Goal: Information Seeking & Learning: Learn about a topic

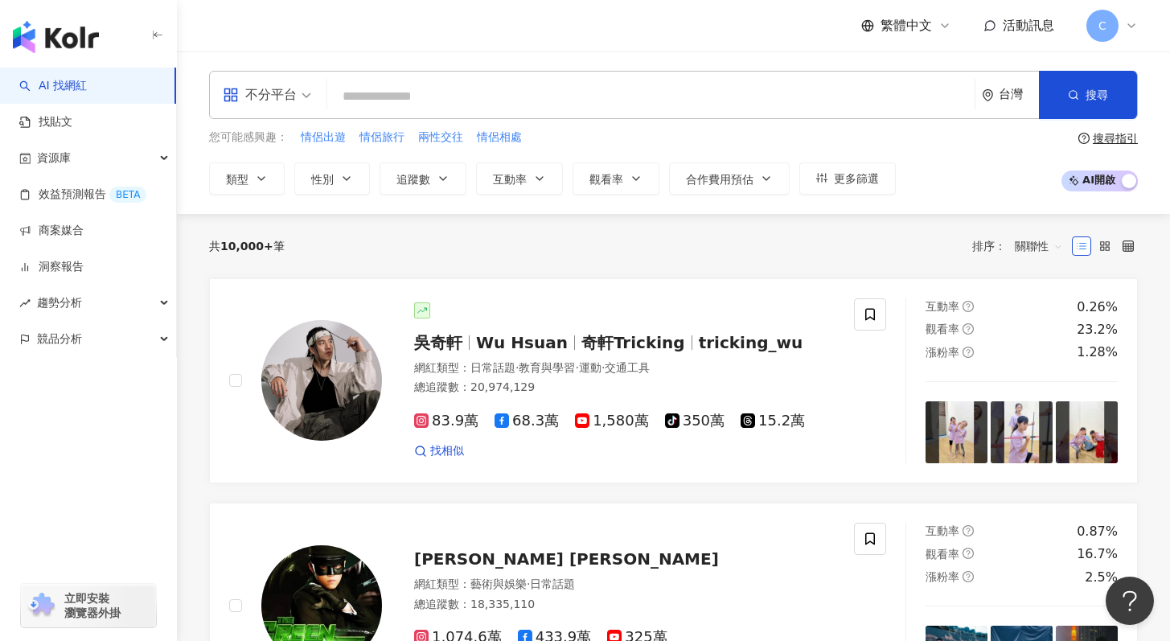
click at [375, 101] on input "search" at bounding box center [651, 96] width 634 height 31
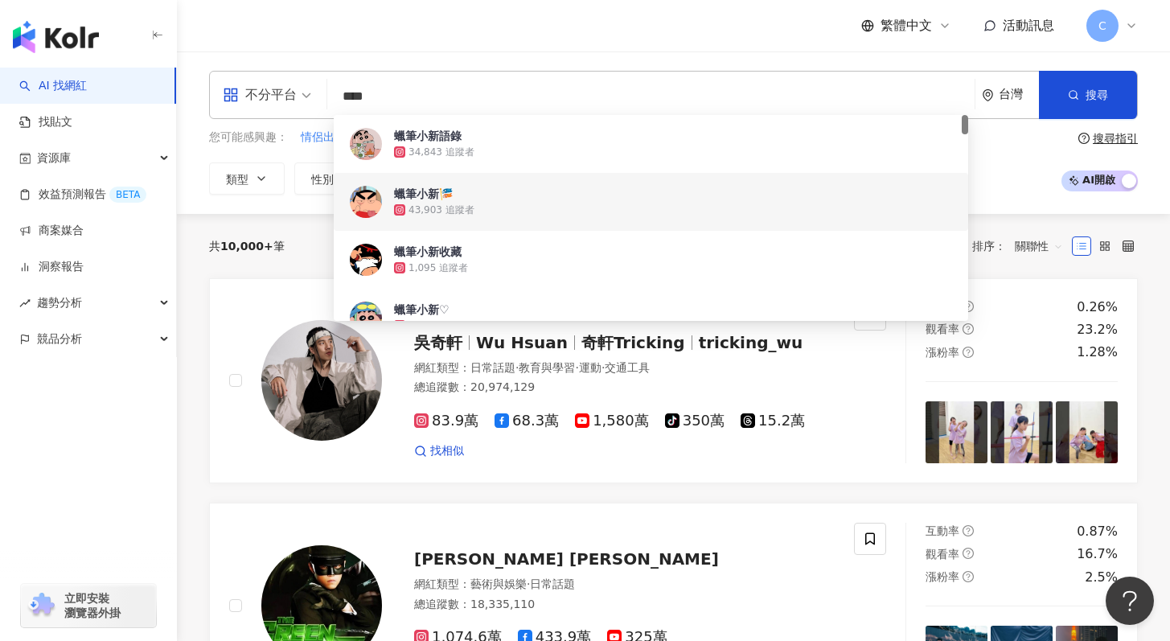
type input "****"
click at [287, 215] on div "共 10,000+ 筆 排序： 關聯性" at bounding box center [673, 246] width 929 height 64
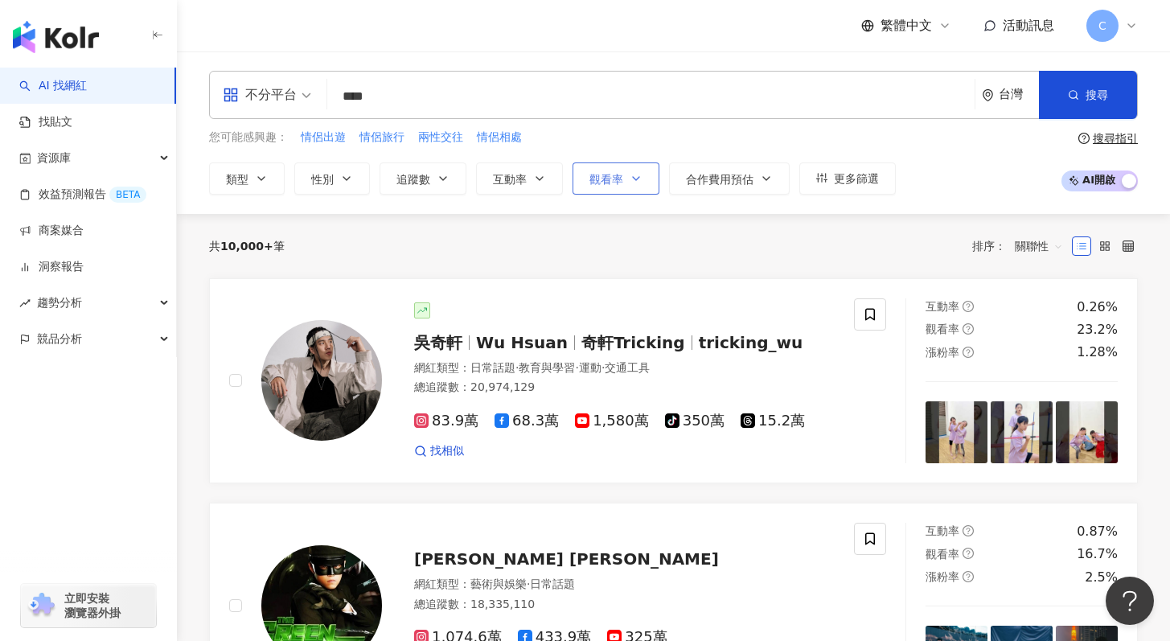
click at [625, 177] on button "觀看率" at bounding box center [615, 178] width 87 height 32
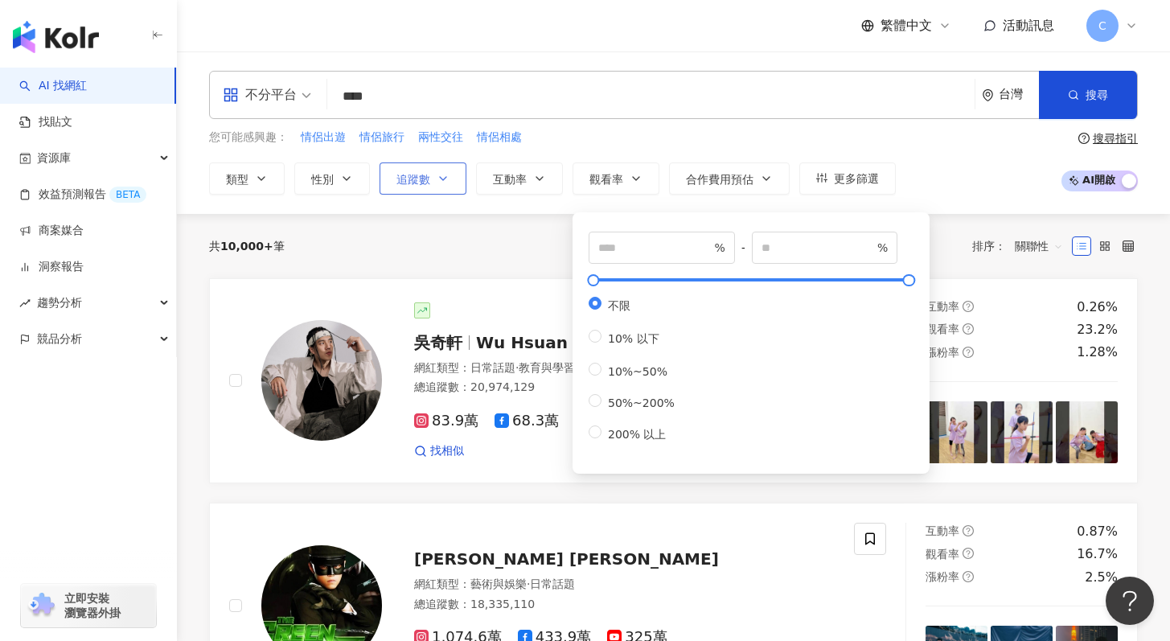
click at [418, 179] on span "追蹤數" at bounding box center [413, 179] width 34 height 13
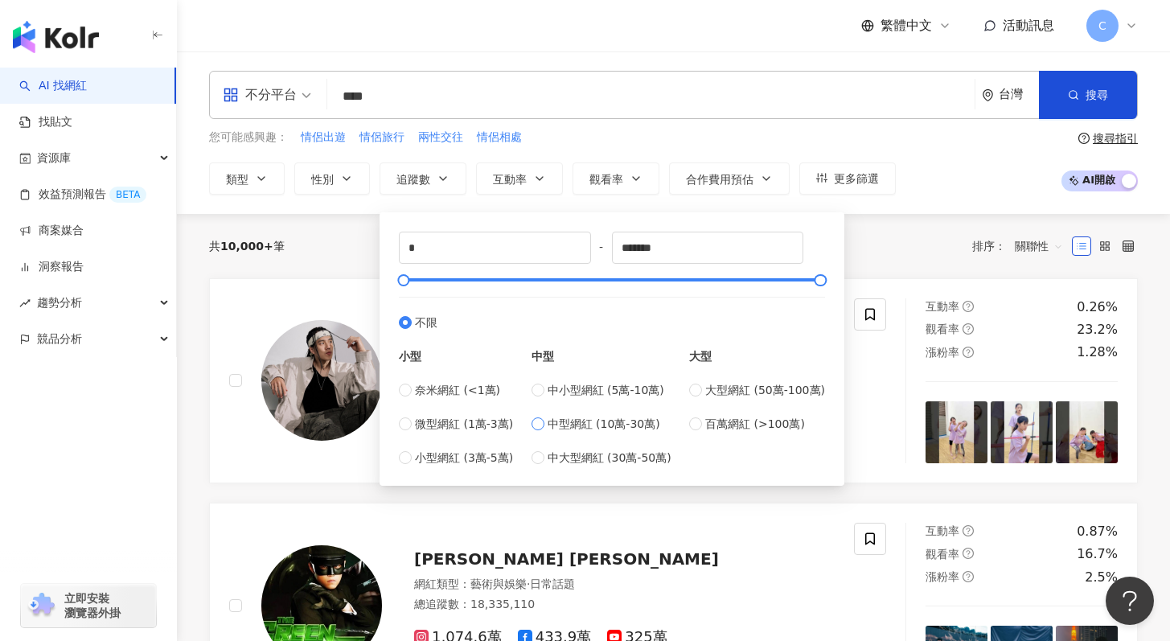
click at [599, 417] on span "中型網紅 (10萬-30萬)" at bounding box center [604, 424] width 113 height 18
type input "******"
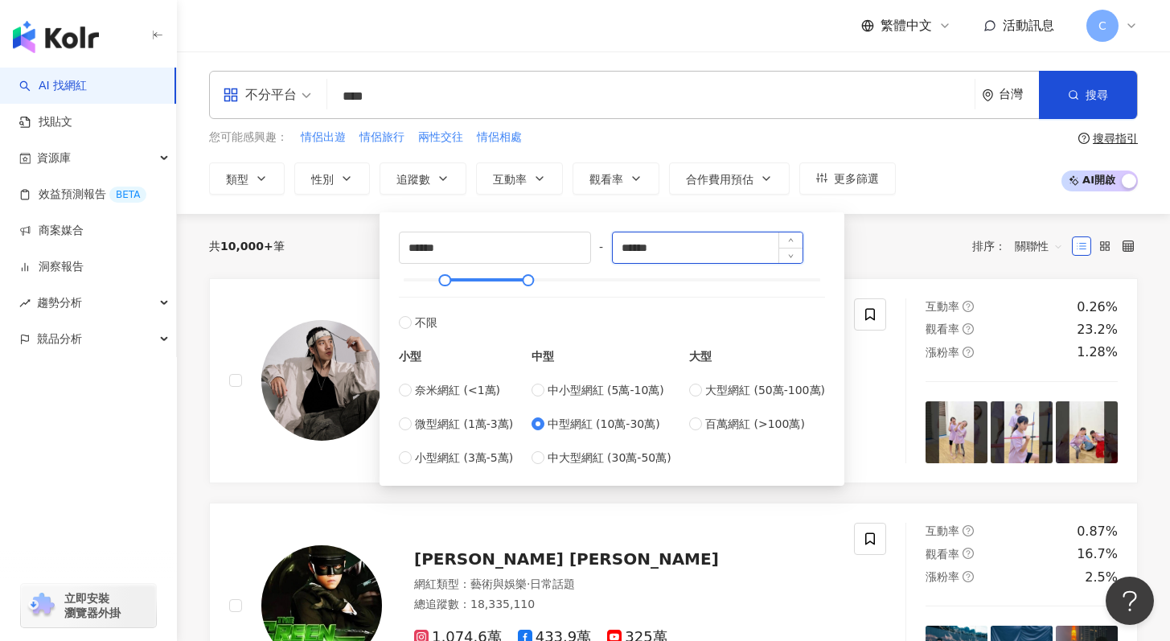
click at [636, 248] on input "******" at bounding box center [708, 247] width 191 height 31
type input "******"
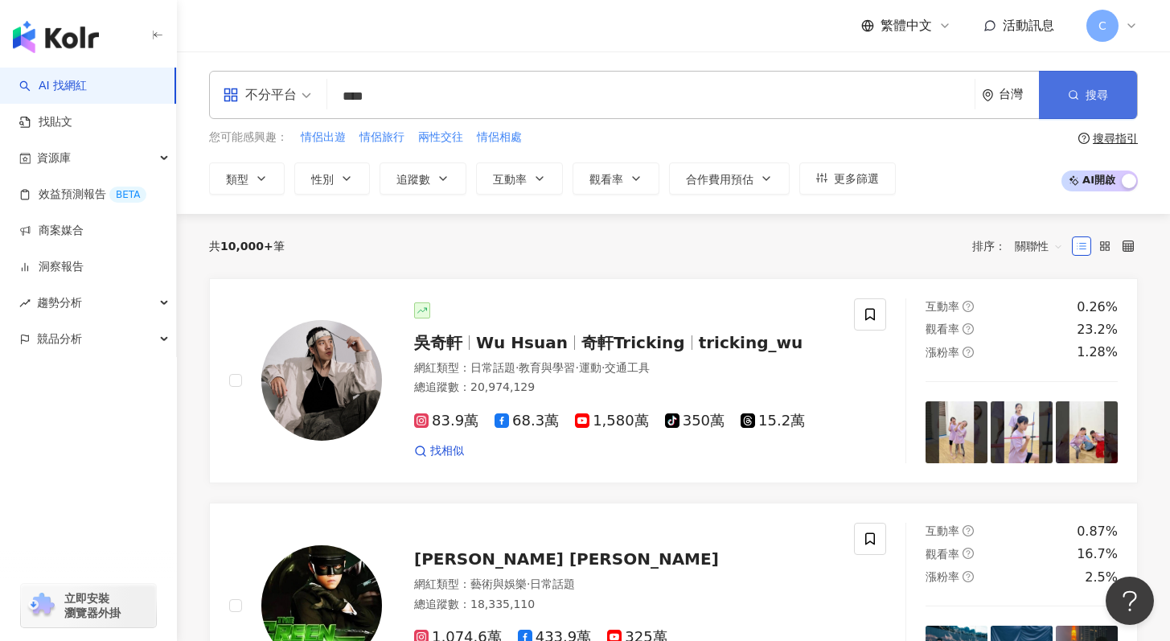
click at [1077, 92] on circle "button" at bounding box center [1072, 94] width 7 height 7
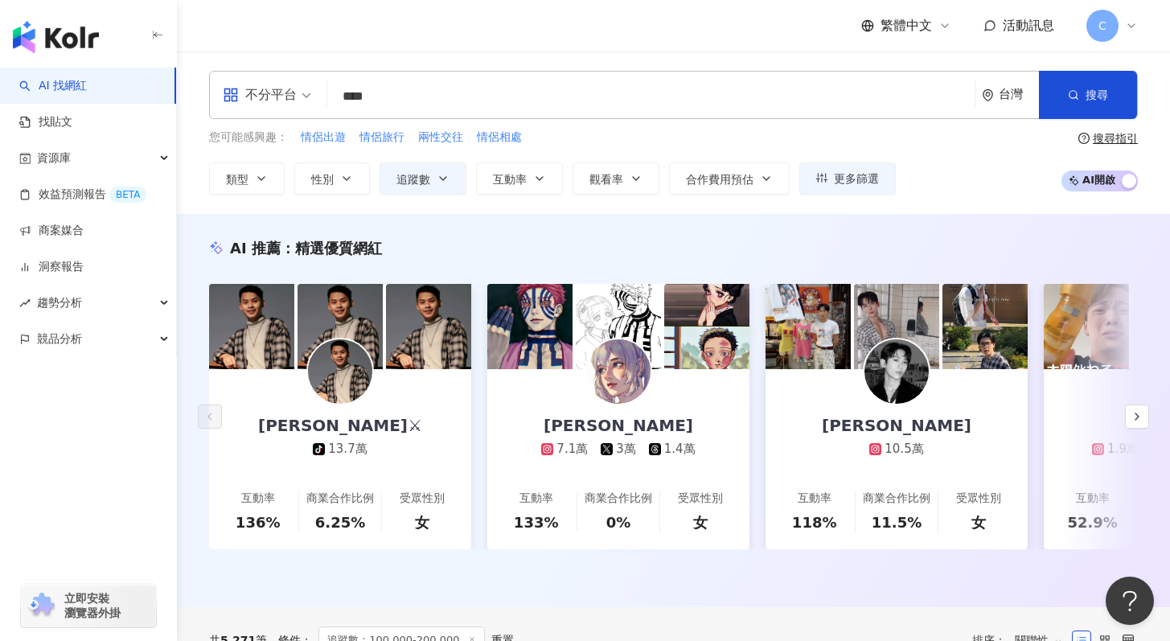
click at [521, 109] on input "****" at bounding box center [651, 96] width 634 height 31
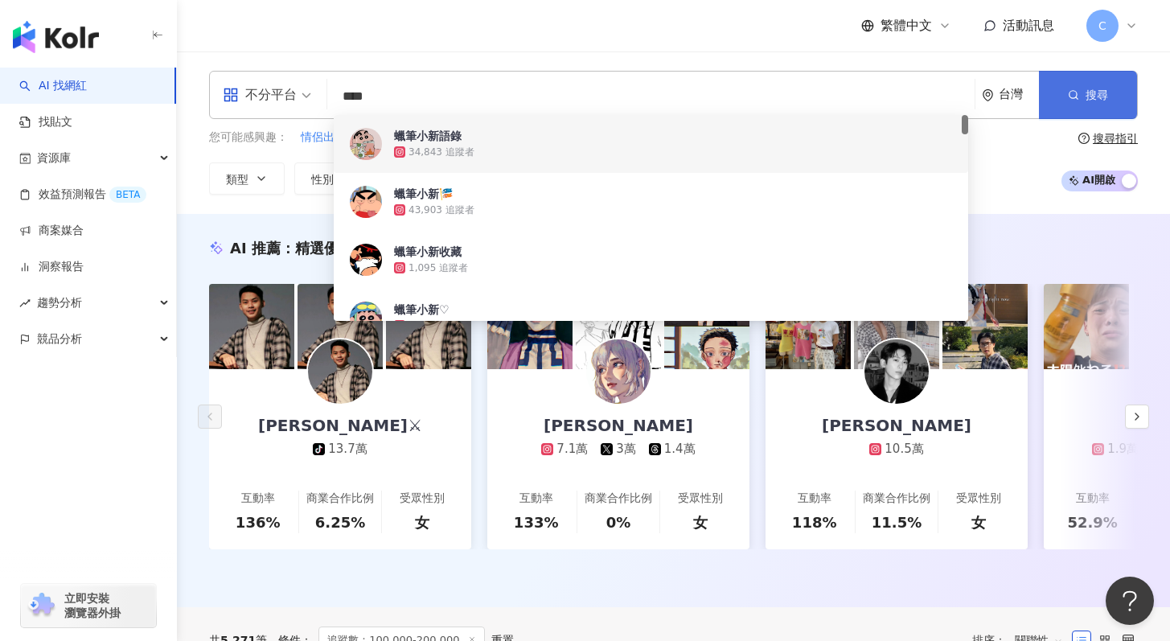
click at [1085, 92] on button "搜尋" at bounding box center [1088, 95] width 98 height 48
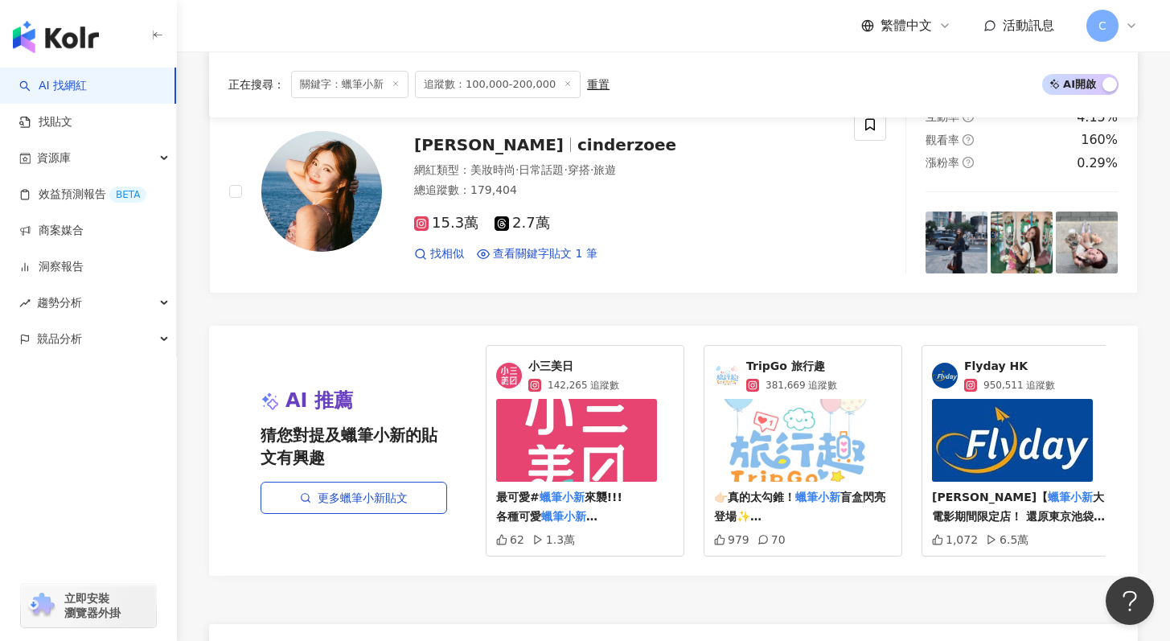
scroll to position [3046, 0]
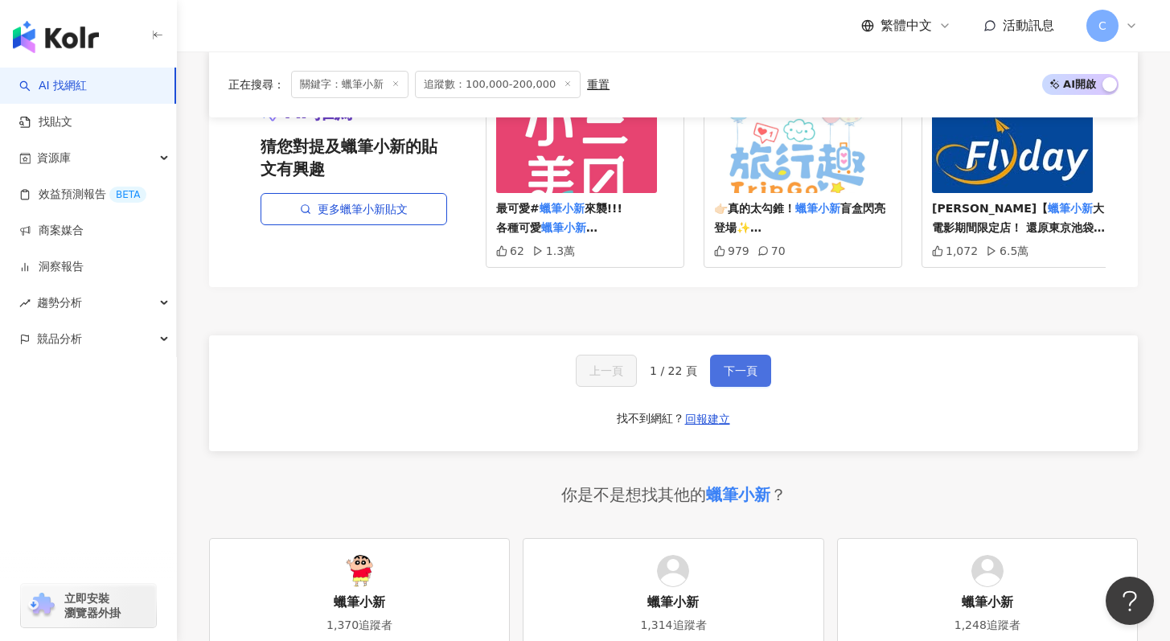
click at [728, 364] on span "下一頁" at bounding box center [741, 370] width 34 height 13
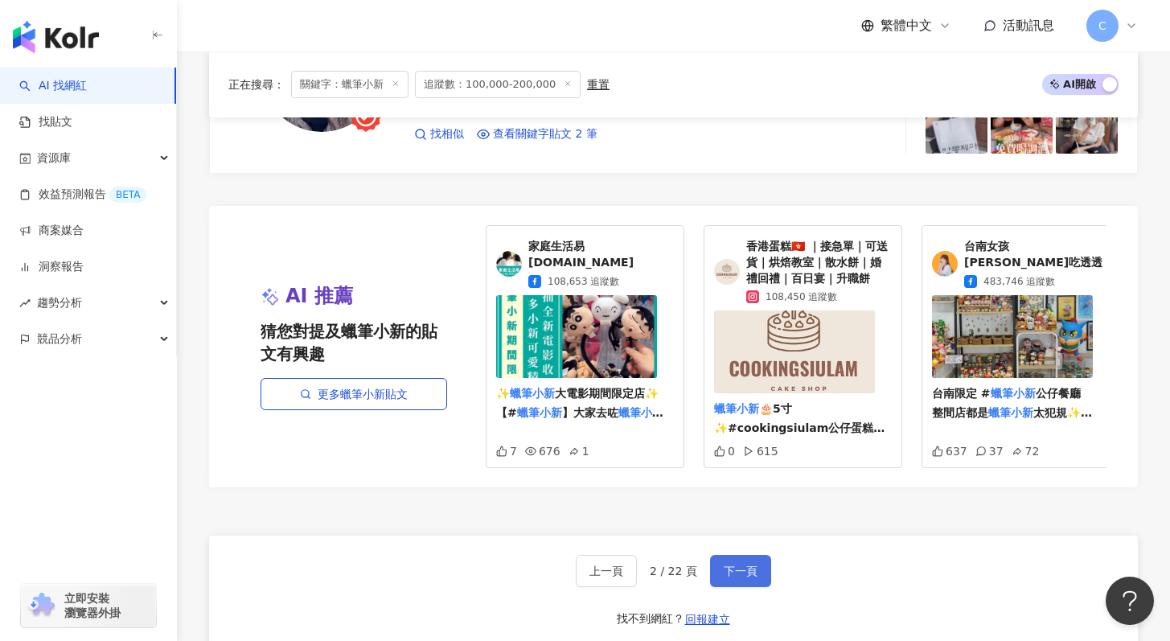
click at [716, 563] on button "下一頁" at bounding box center [740, 571] width 61 height 32
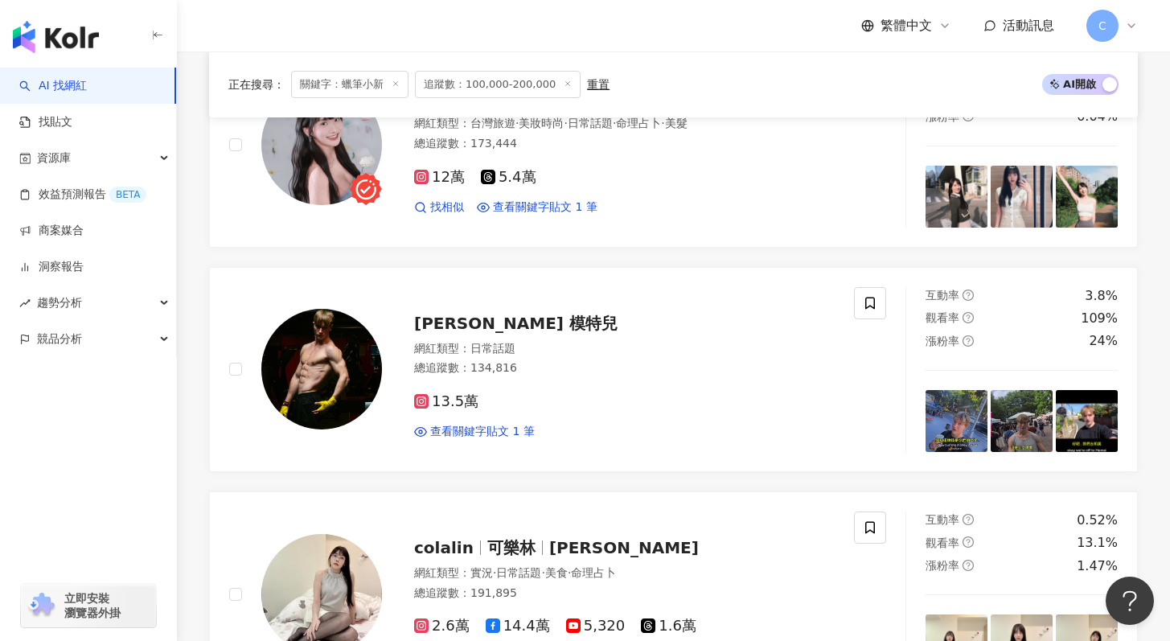
scroll to position [0, 0]
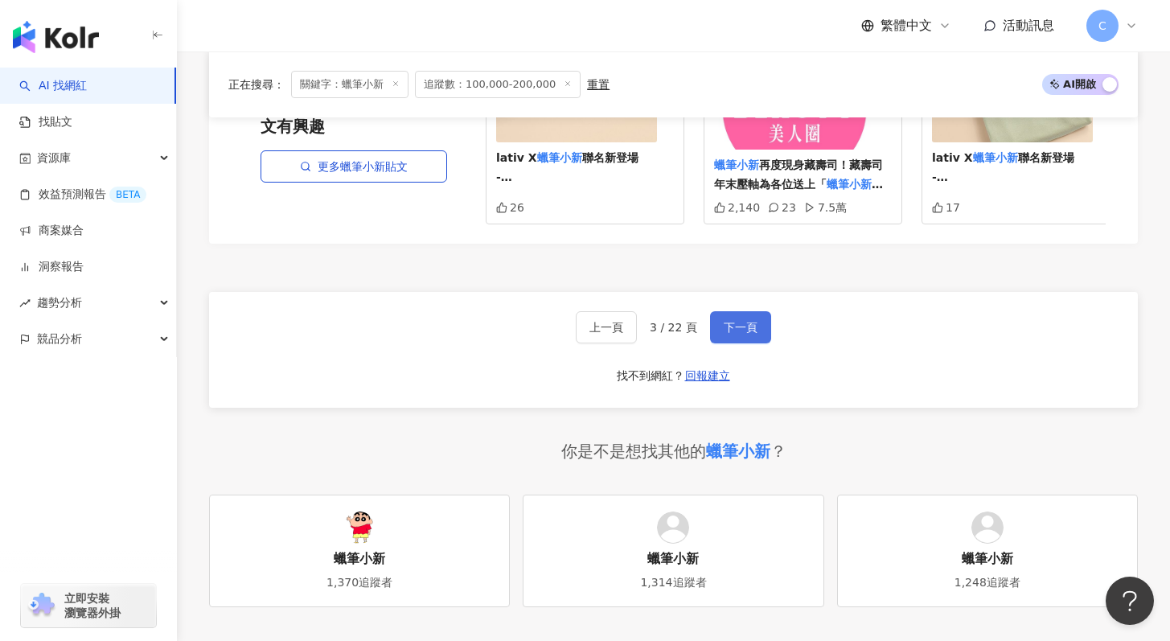
click at [746, 333] on span "下一頁" at bounding box center [741, 327] width 34 height 13
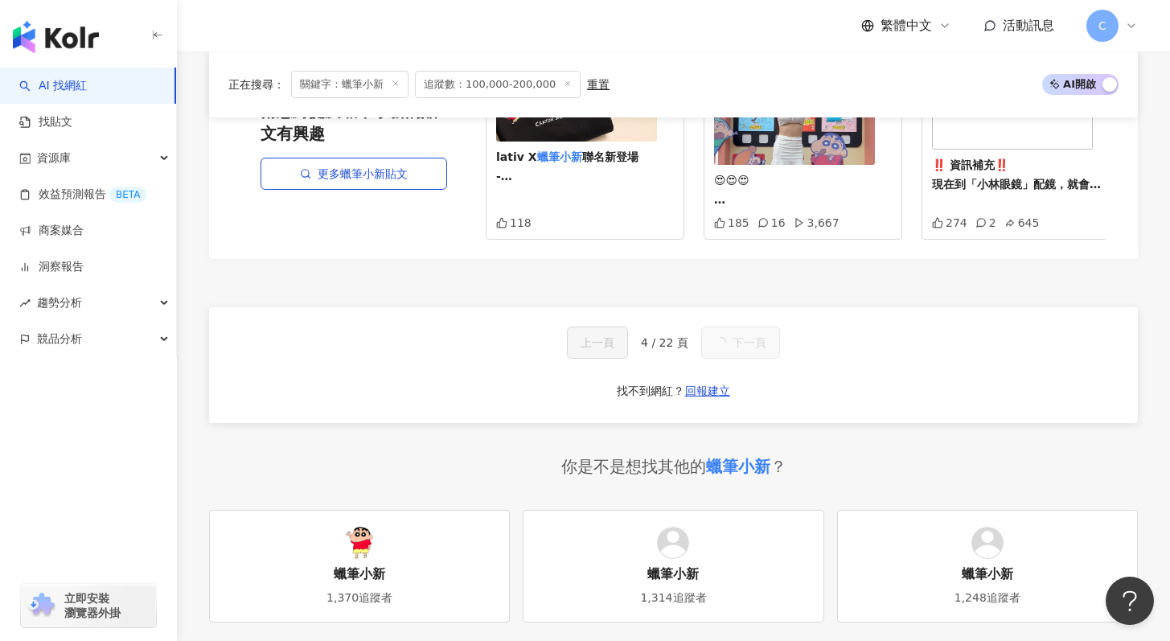
scroll to position [921, 0]
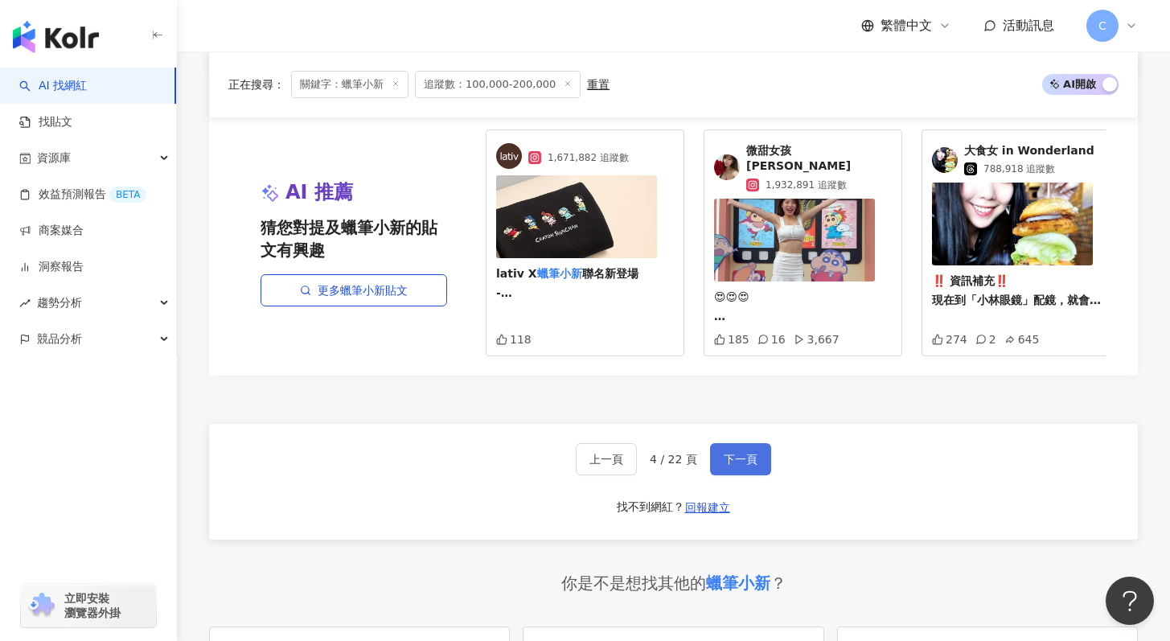
click at [757, 455] on button "下一頁" at bounding box center [740, 459] width 61 height 32
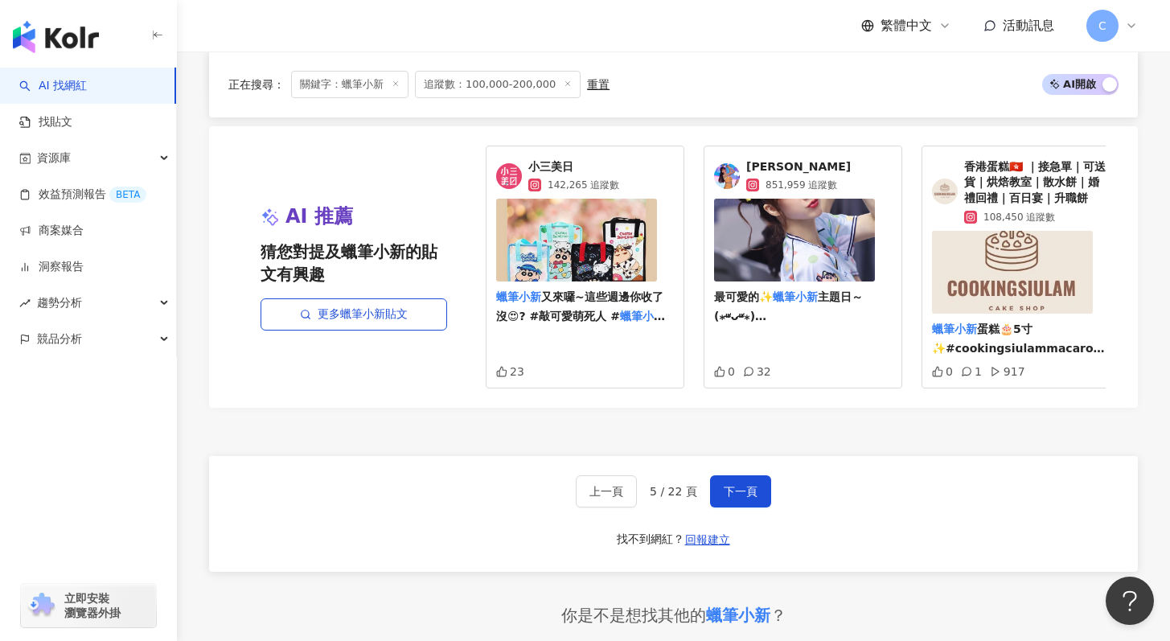
scroll to position [2940, 0]
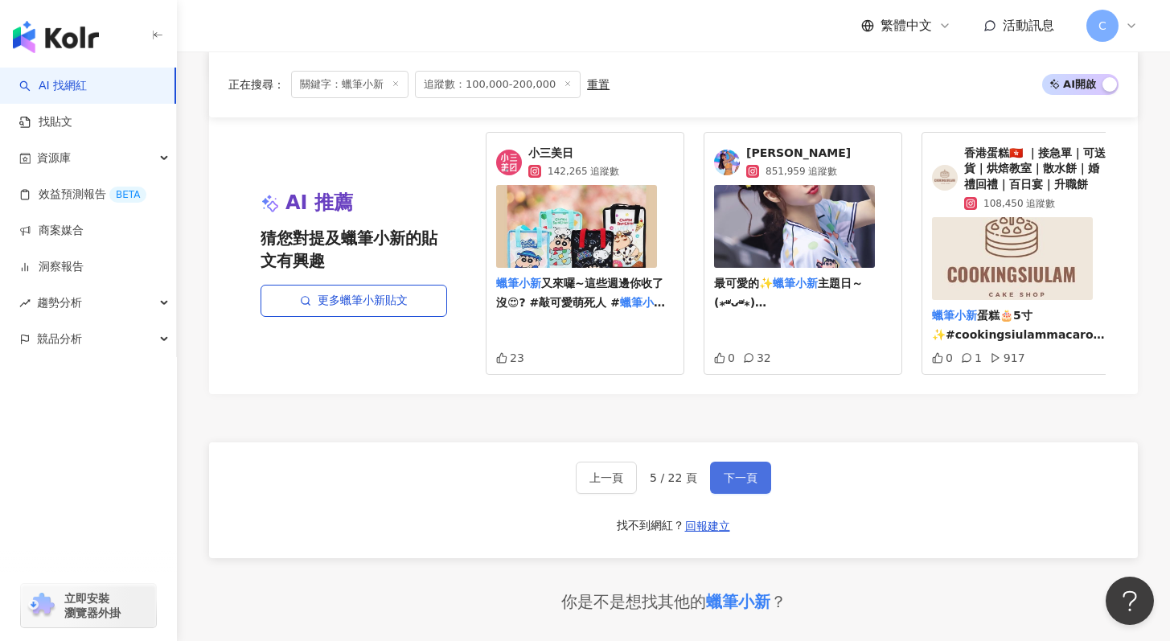
click at [731, 484] on span "下一頁" at bounding box center [741, 477] width 34 height 13
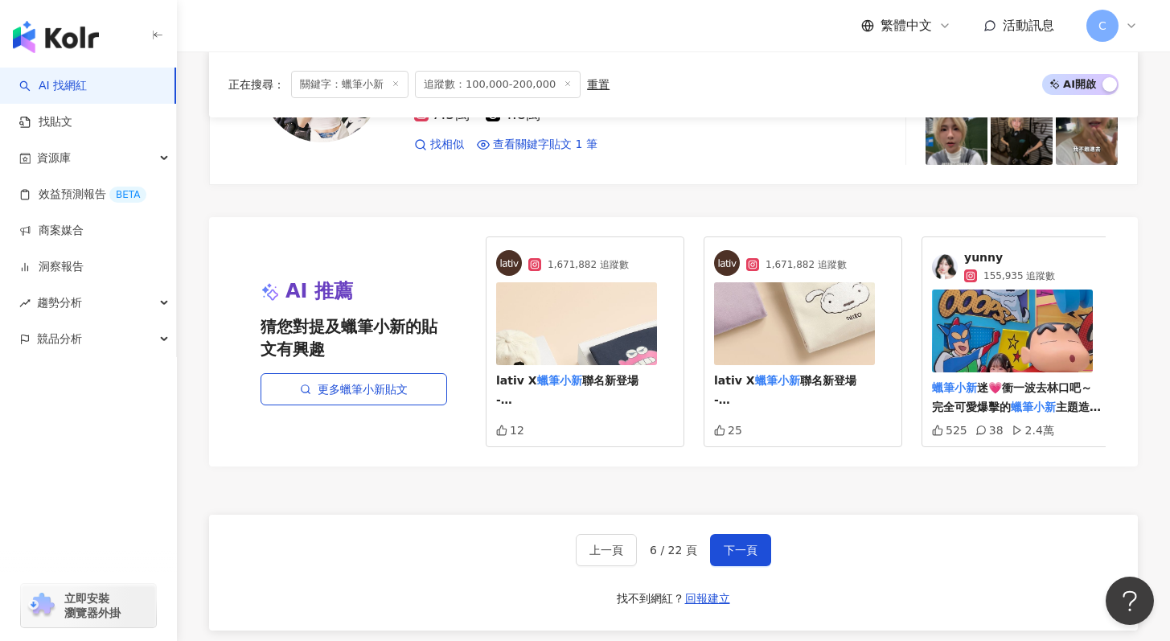
scroll to position [3116, 0]
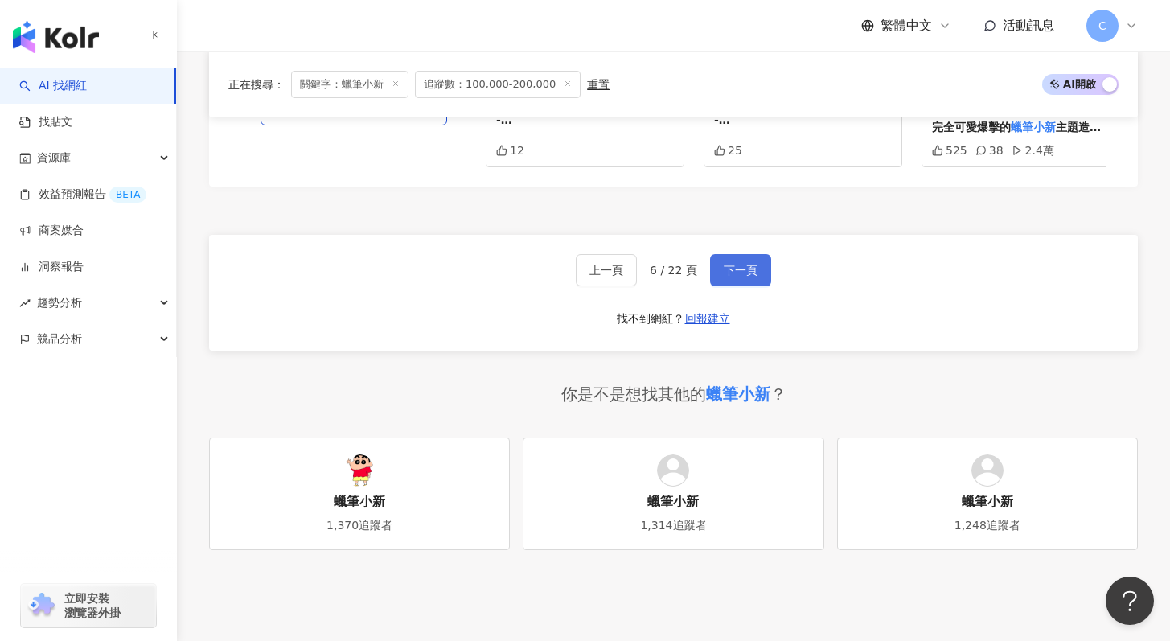
click at [728, 277] on span "下一頁" at bounding box center [741, 270] width 34 height 13
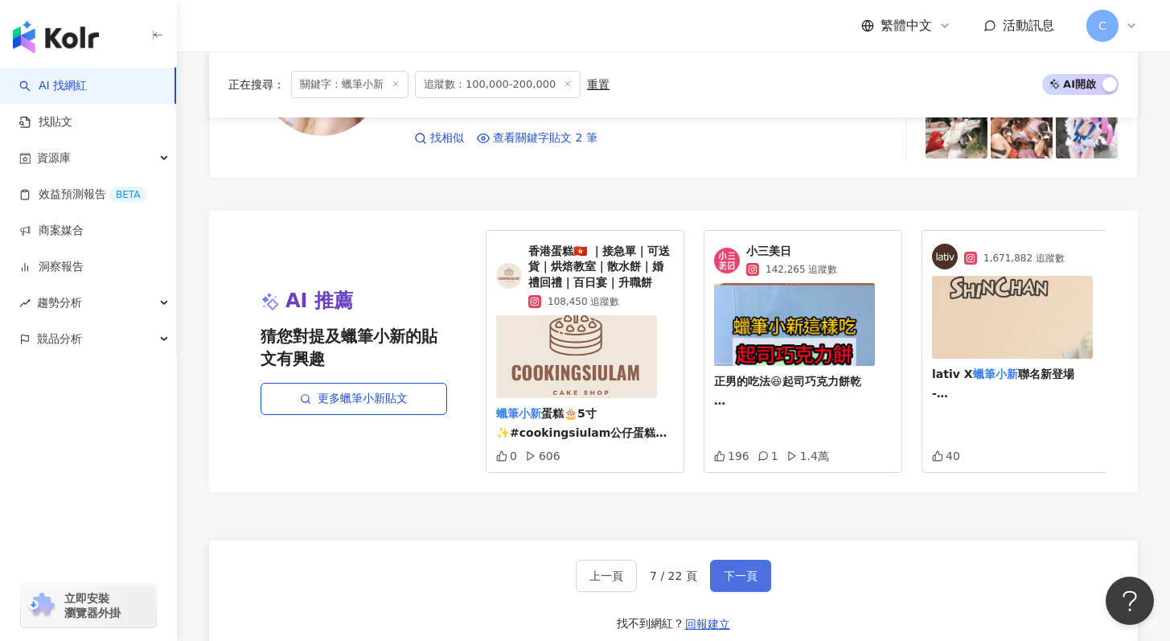
scroll to position [2963, 0]
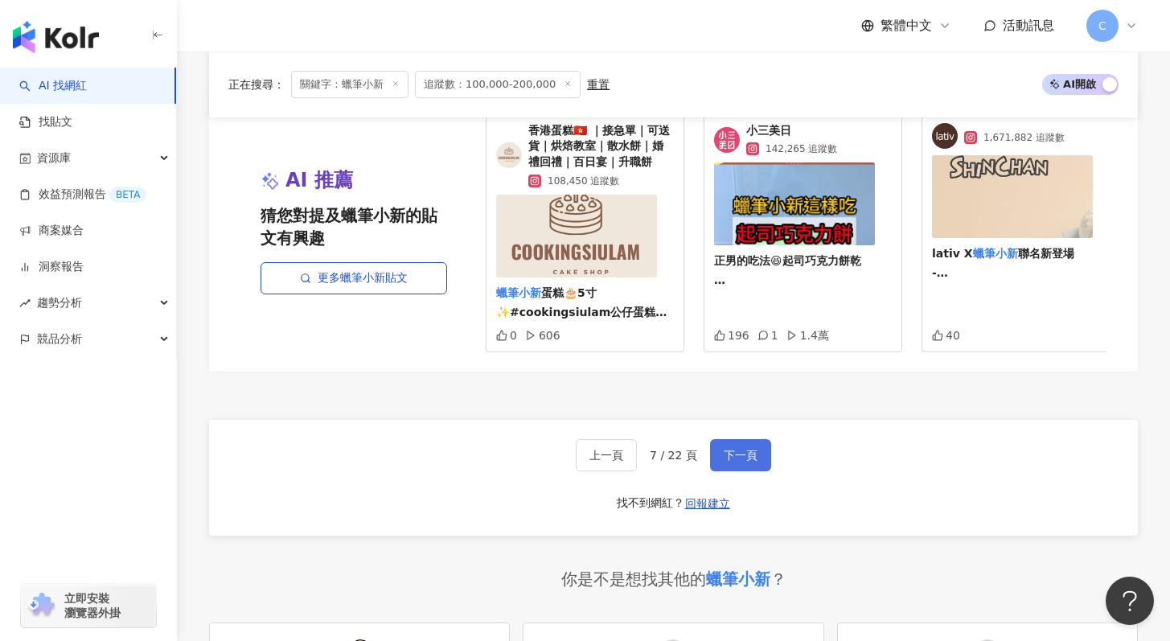
click at [727, 462] on span "下一頁" at bounding box center [741, 455] width 34 height 13
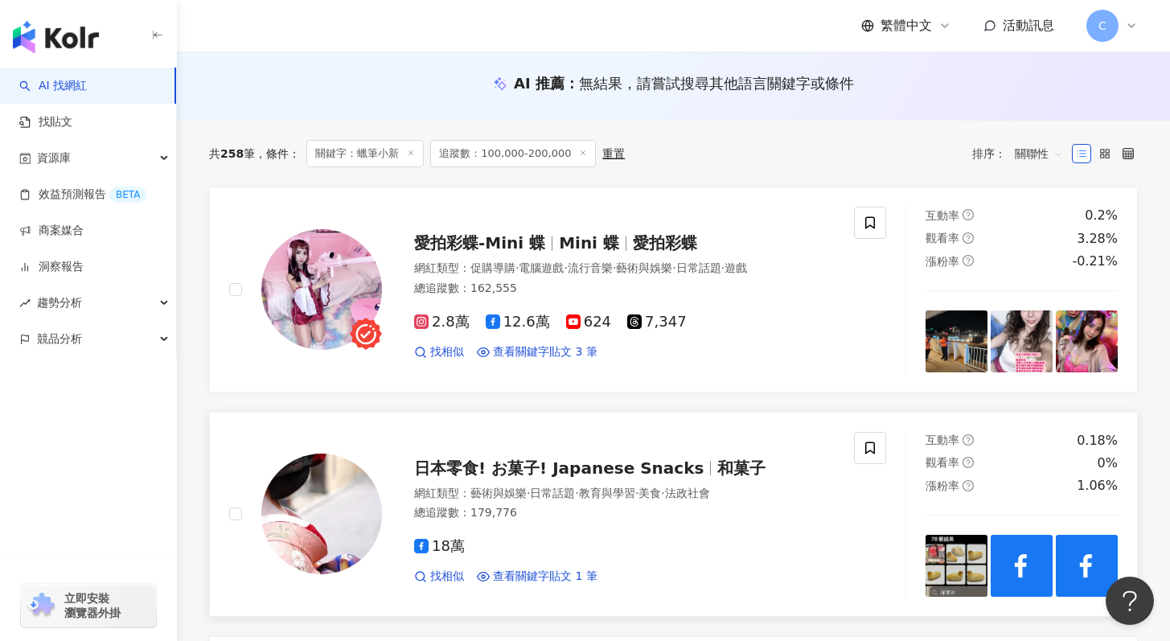
scroll to position [0, 0]
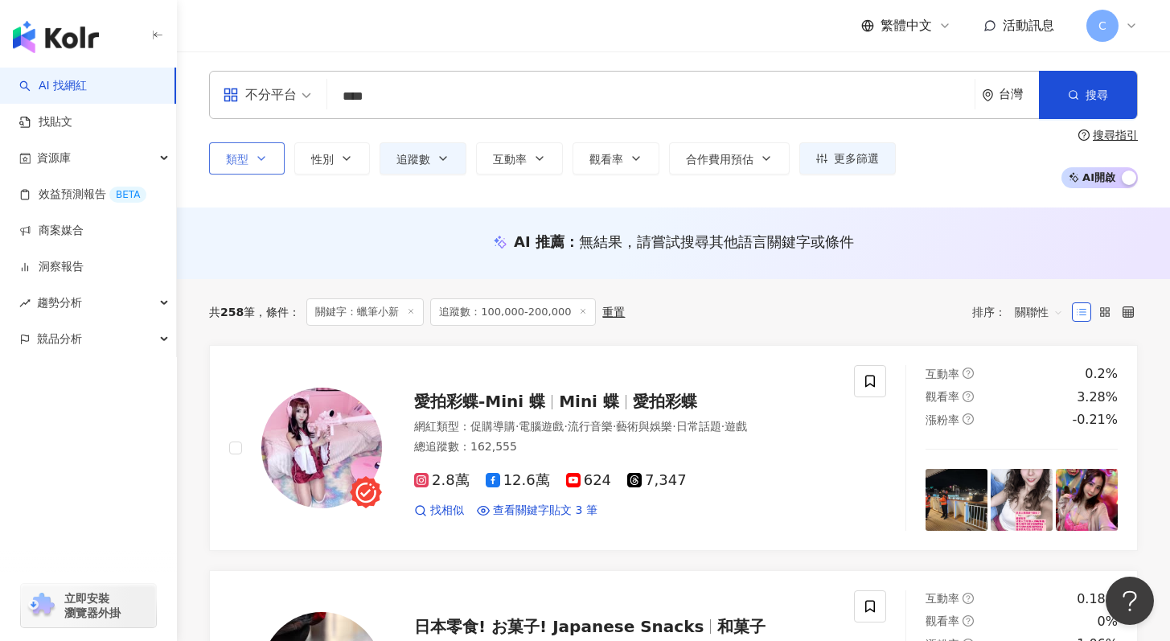
click at [242, 154] on span "類型" at bounding box center [237, 159] width 23 height 13
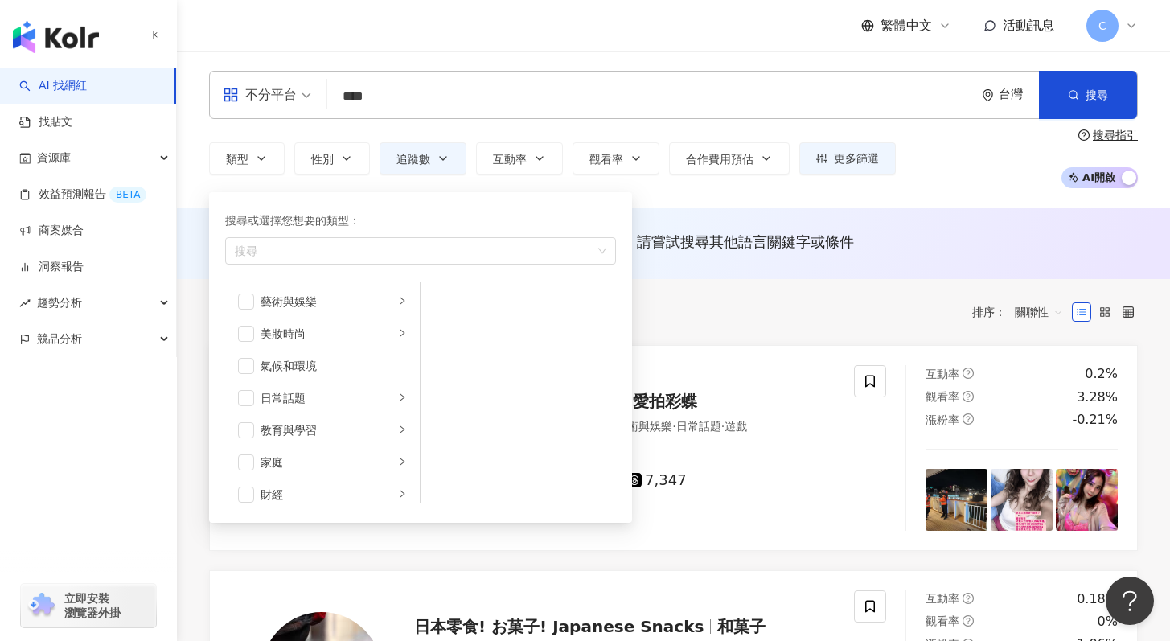
click at [265, 94] on div "不分平台" at bounding box center [260, 95] width 74 height 26
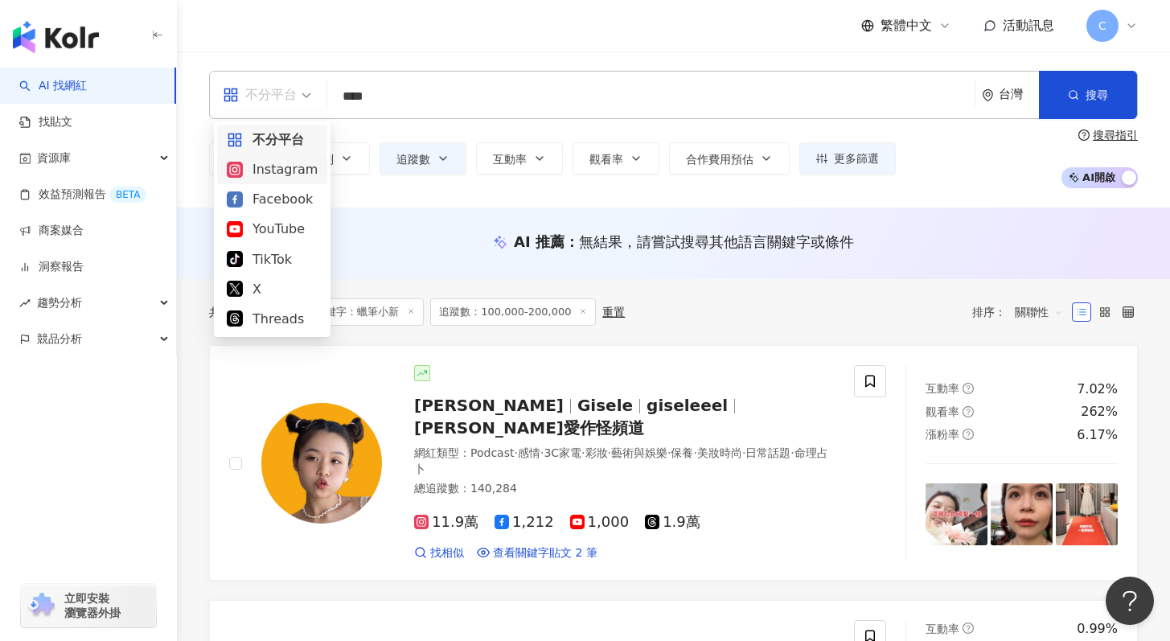
click at [295, 168] on div "Instagram" at bounding box center [272, 169] width 91 height 20
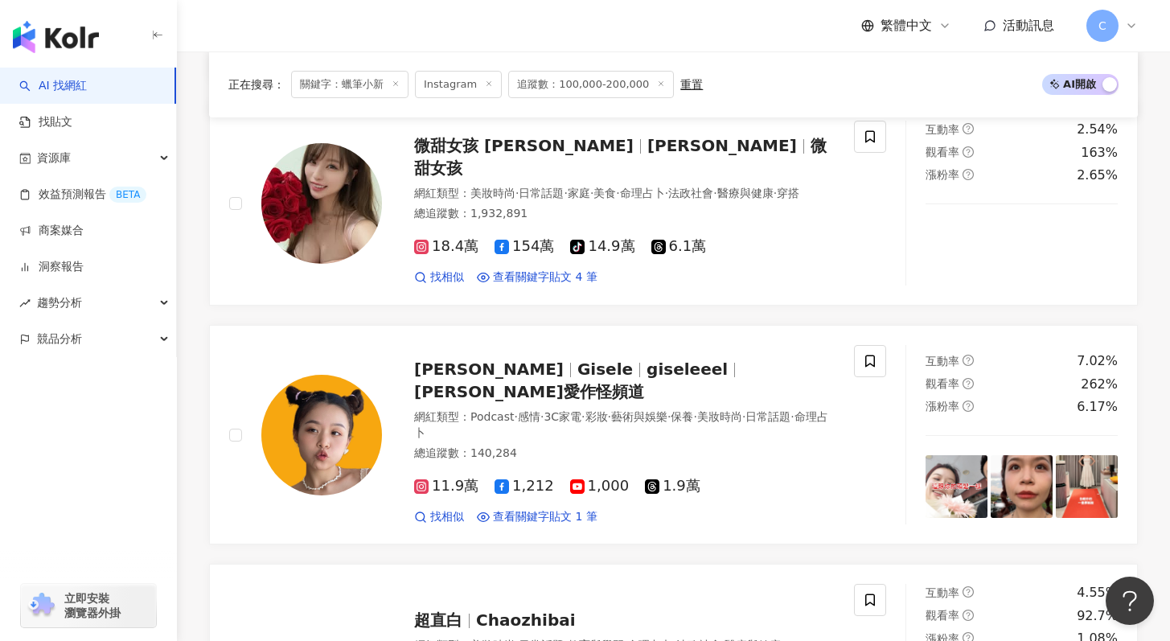
scroll to position [987, 0]
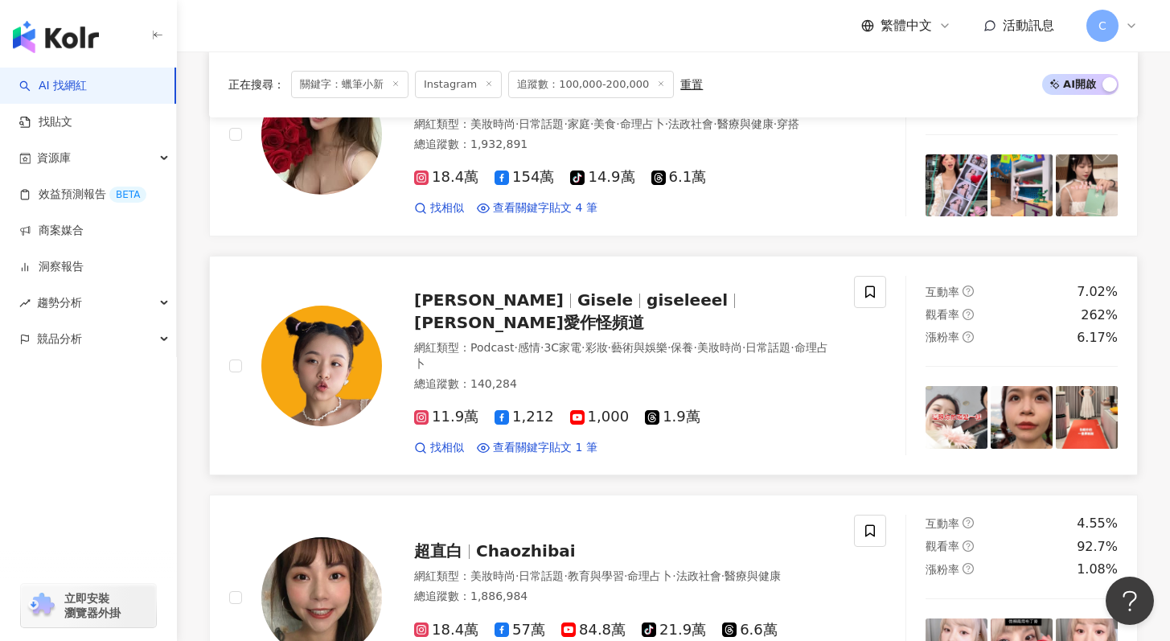
click at [577, 306] on span "Gisele" at bounding box center [611, 299] width 69 height 19
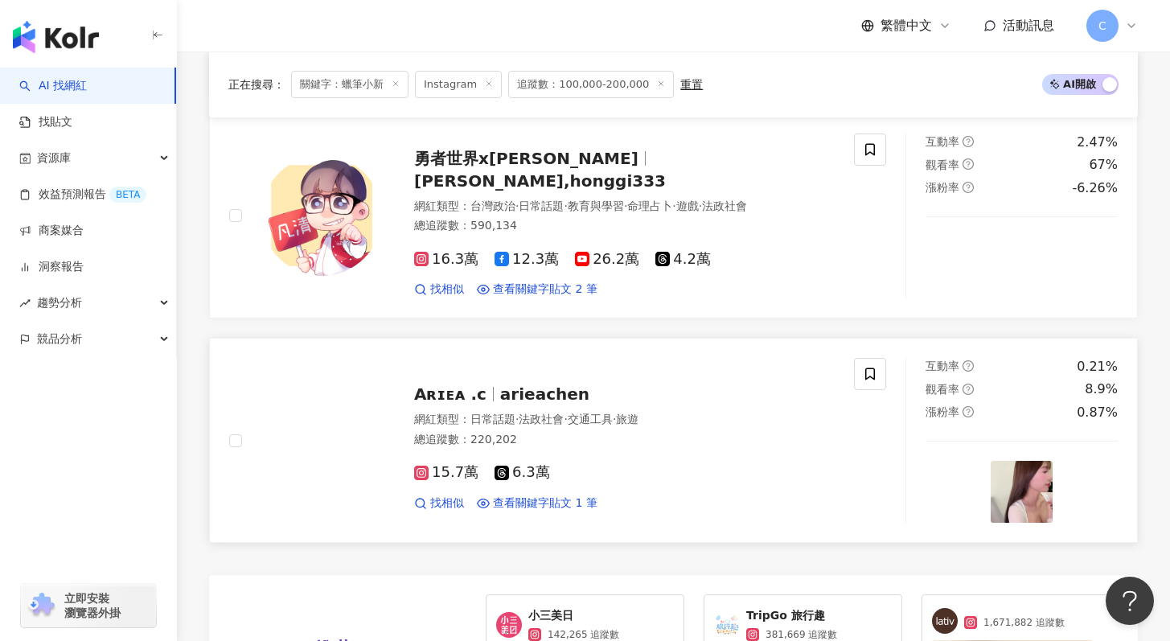
scroll to position [2702, 0]
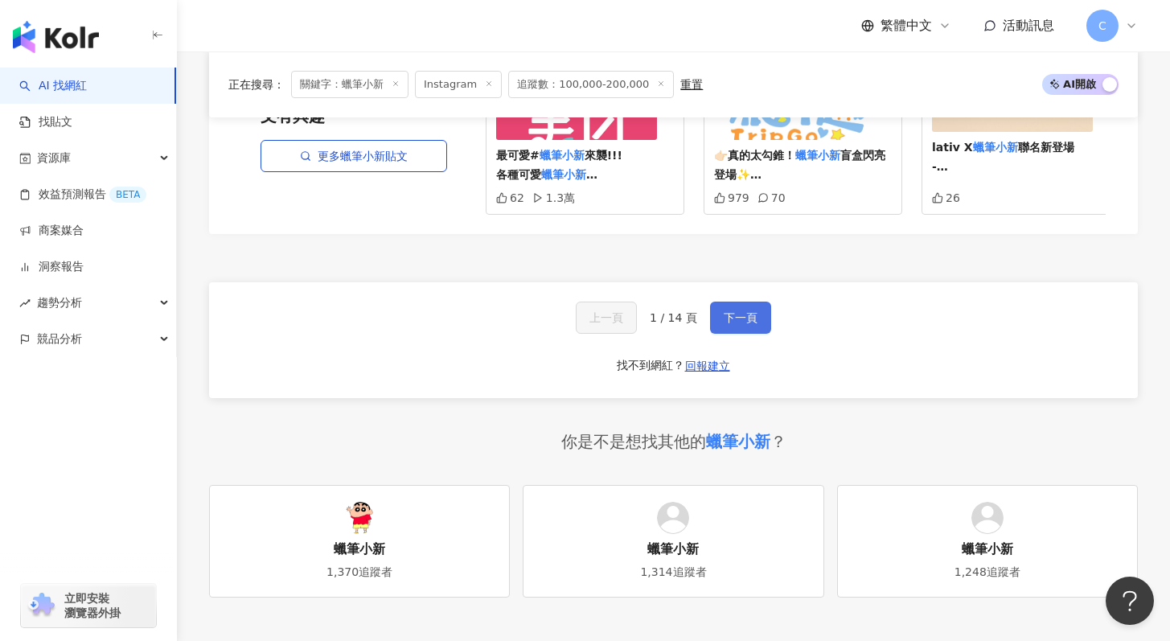
click at [738, 311] on span "下一頁" at bounding box center [741, 317] width 34 height 13
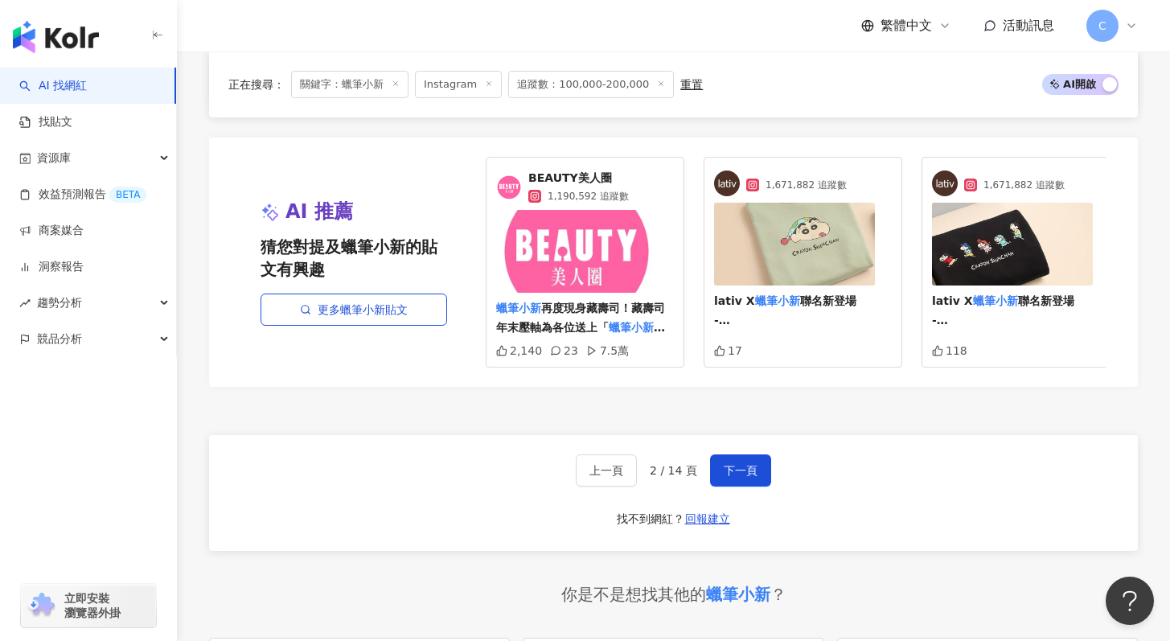
scroll to position [3137, 0]
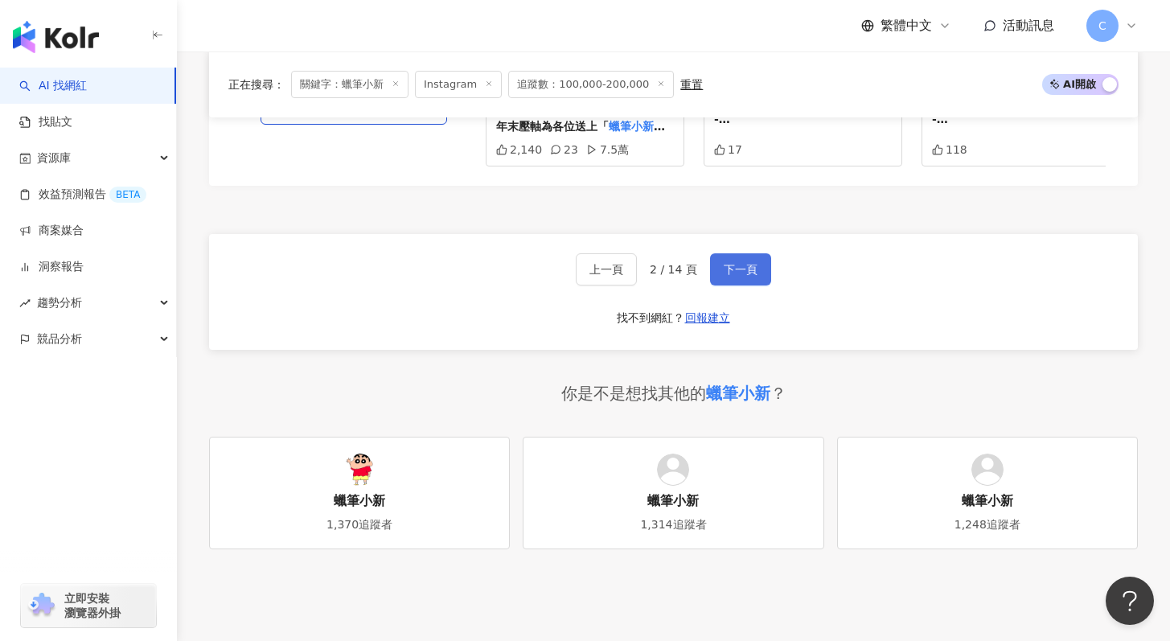
click at [716, 256] on button "下一頁" at bounding box center [740, 269] width 61 height 32
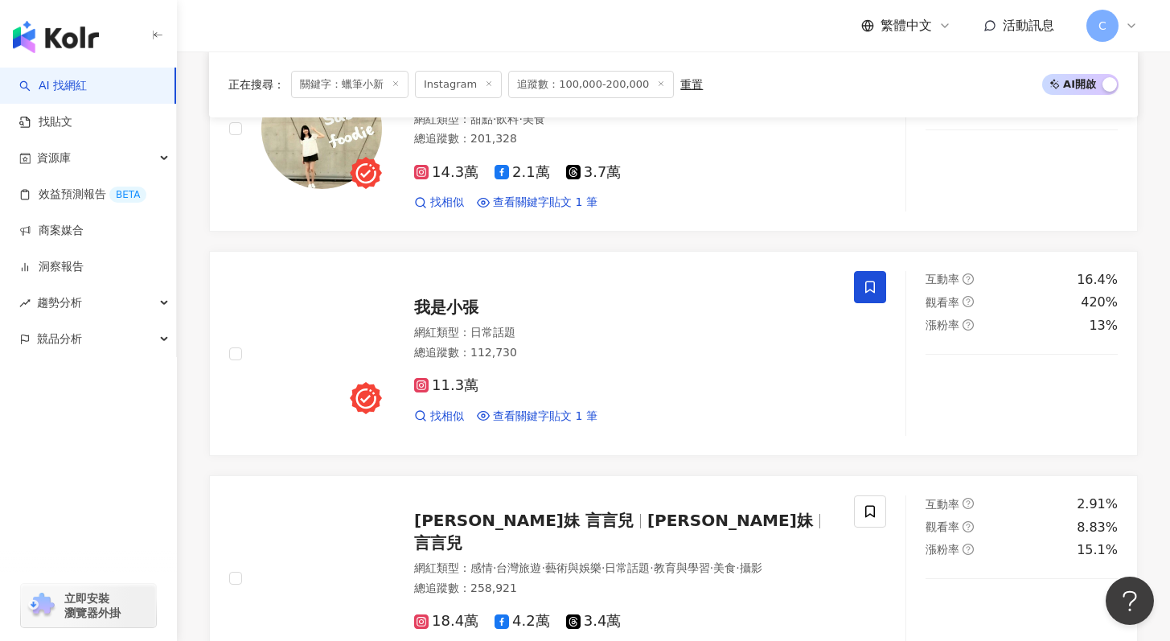
scroll to position [1652, 0]
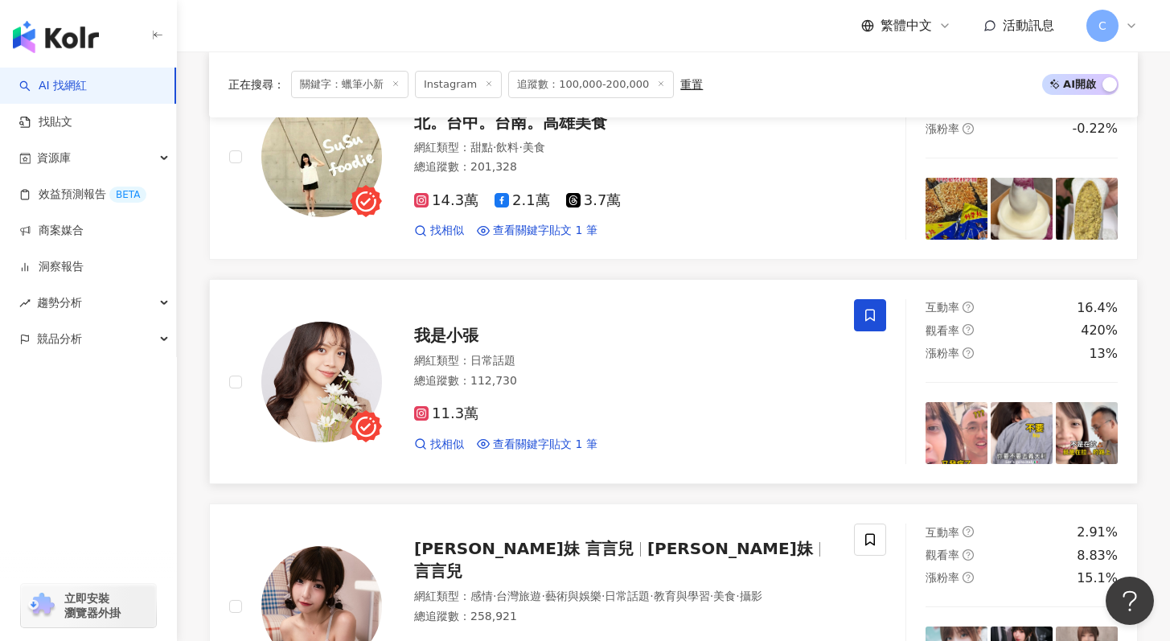
click at [459, 326] on span "我是小張" at bounding box center [446, 335] width 64 height 19
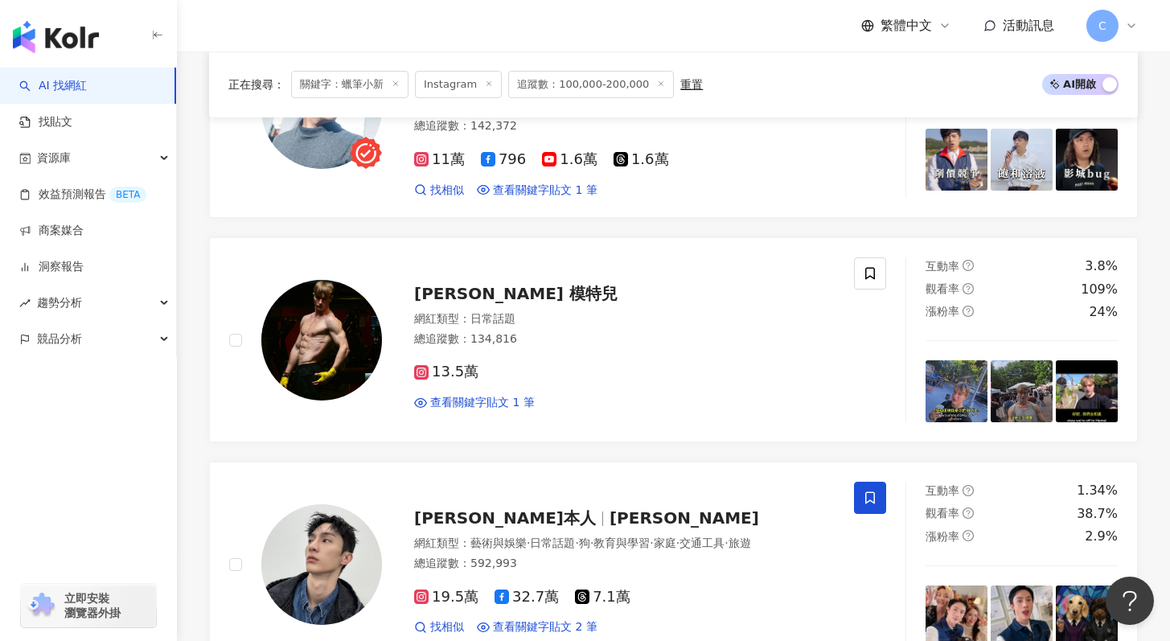
scroll to position [0, 0]
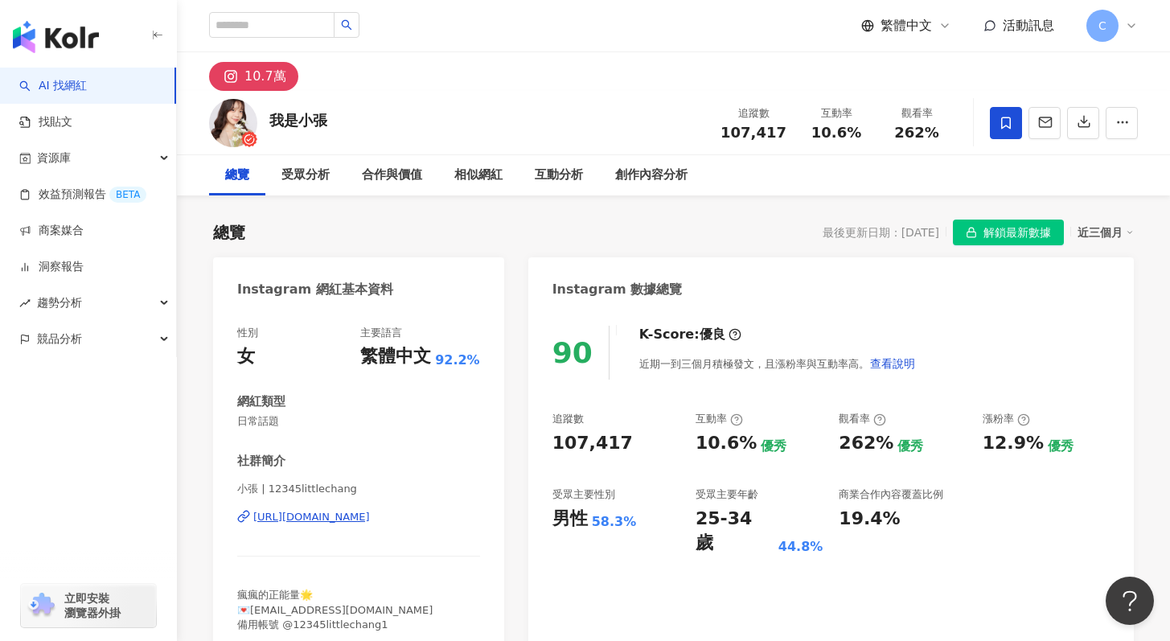
click at [370, 520] on div "https://www.instagram.com/12345littlechang/" at bounding box center [311, 517] width 117 height 14
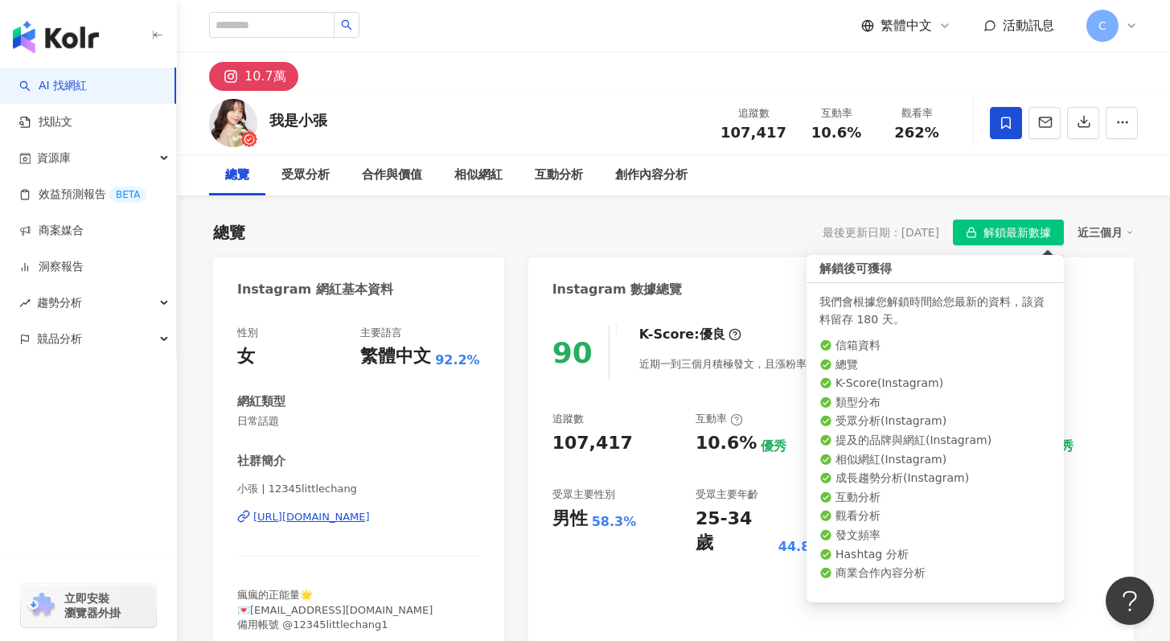
click at [1006, 232] on span "解鎖最新數據" at bounding box center [1017, 233] width 68 height 26
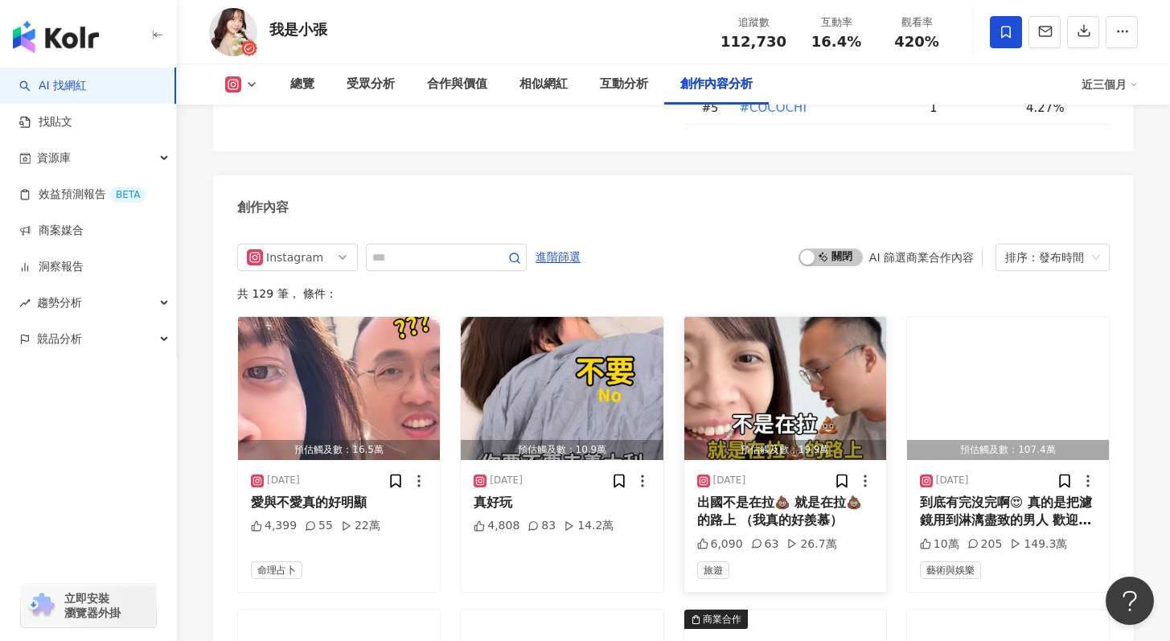
scroll to position [4870, 0]
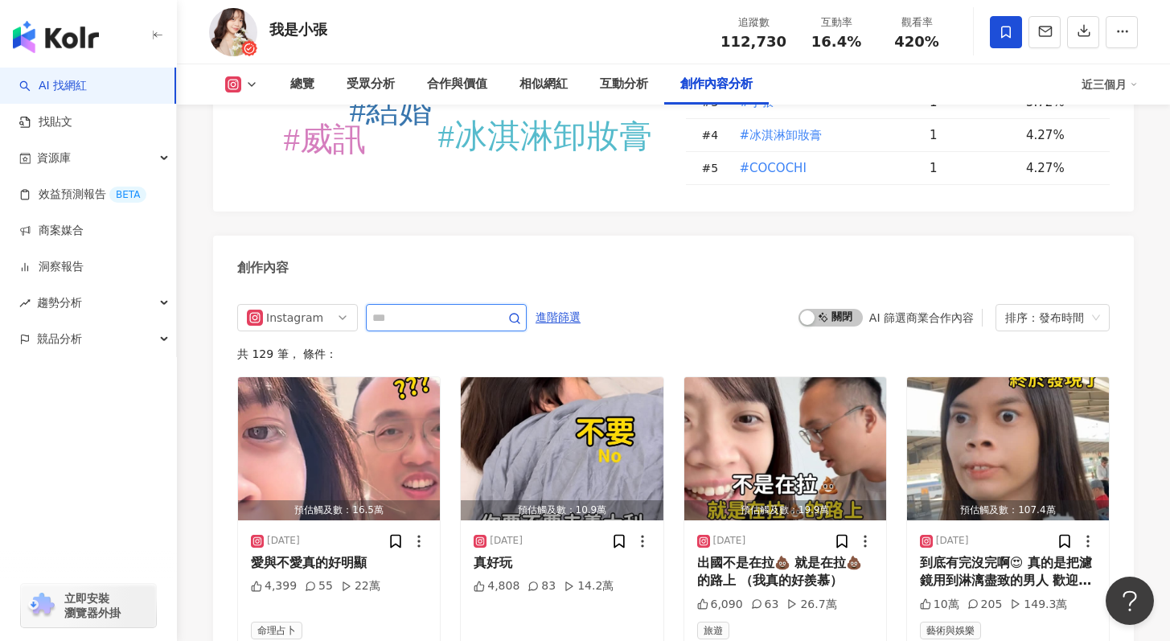
click at [456, 308] on input "text" at bounding box center [428, 317] width 113 height 19
type input "*"
type input "****"
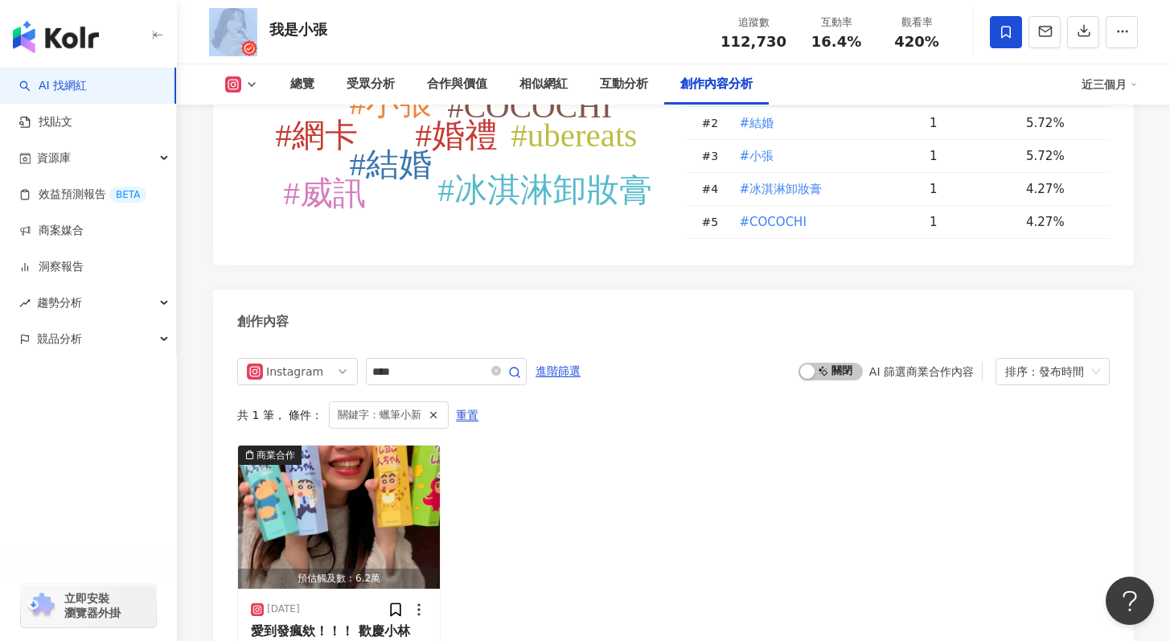
scroll to position [4997, 0]
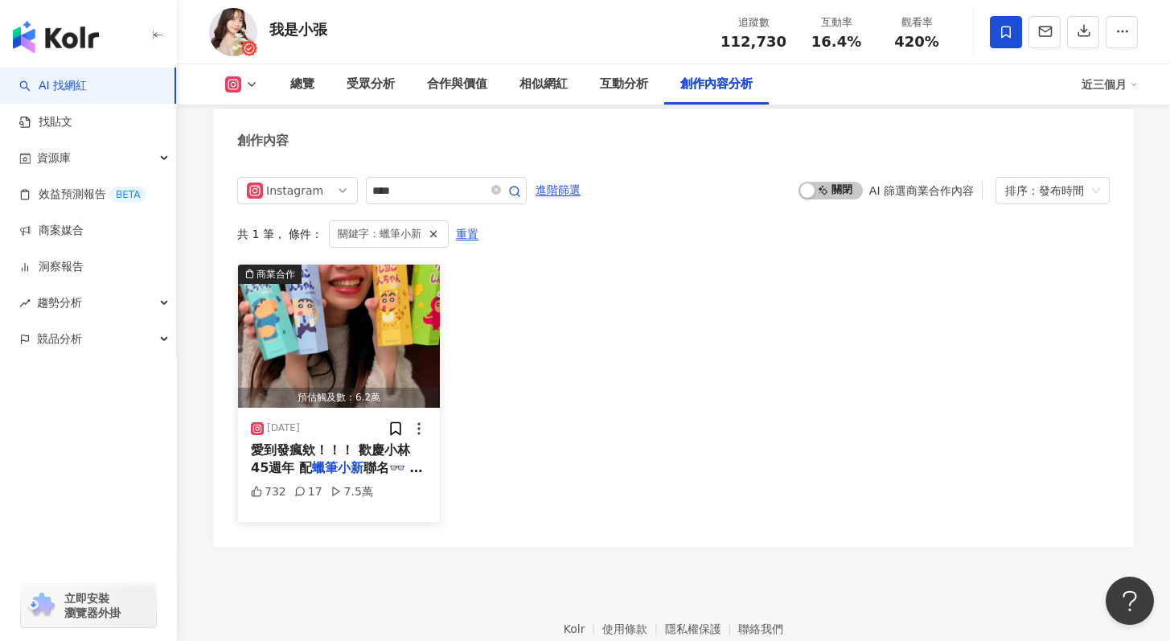
drag, startPoint x: 359, startPoint y: 403, endPoint x: 369, endPoint y: 371, distance: 33.8
click at [359, 484] on div "7.5萬" at bounding box center [351, 492] width 43 height 16
click at [369, 442] on span "愛到發瘋欸！！！ 歡慶小林45週年 配" at bounding box center [330, 458] width 159 height 33
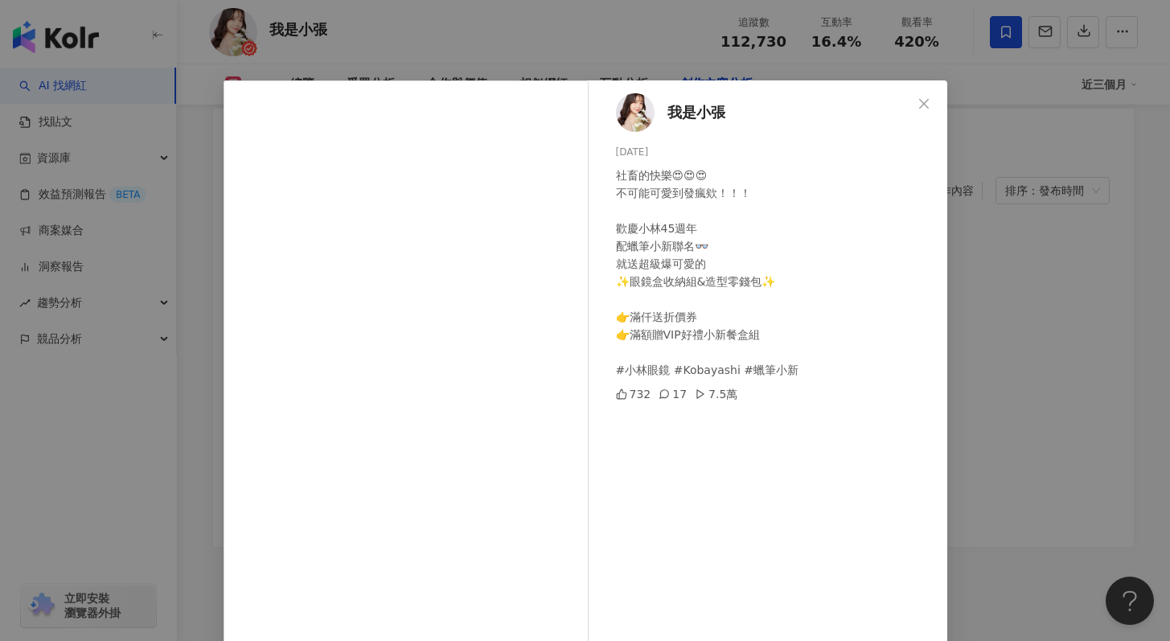
click at [800, 353] on div "社畜的快樂😍😍😍 不可能可愛到發瘋欸！！！ 歡慶小林45週年 配蠟筆小新聯名👓 就送超級爆可愛的 ✨眼鏡盒收納組&造型零錢包✨ 👉滿仟送折價券 👉滿額贈VIP…" at bounding box center [775, 272] width 318 height 212
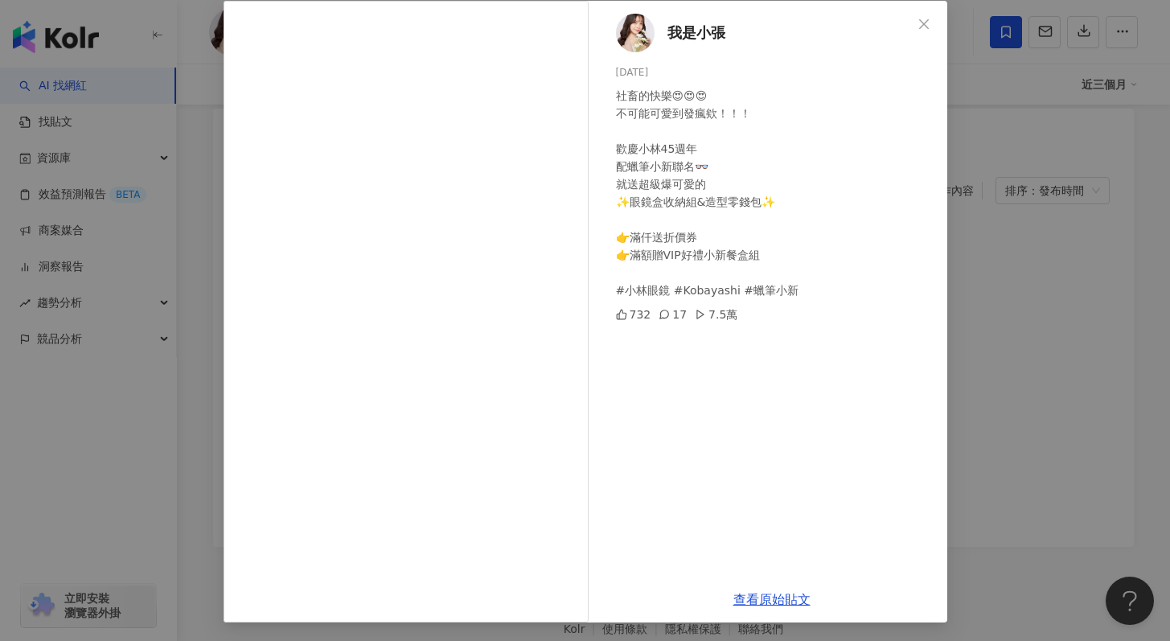
scroll to position [80, 0]
click at [747, 602] on link "查看原始貼文" at bounding box center [771, 598] width 77 height 15
